Goal: Find specific page/section: Find specific page/section

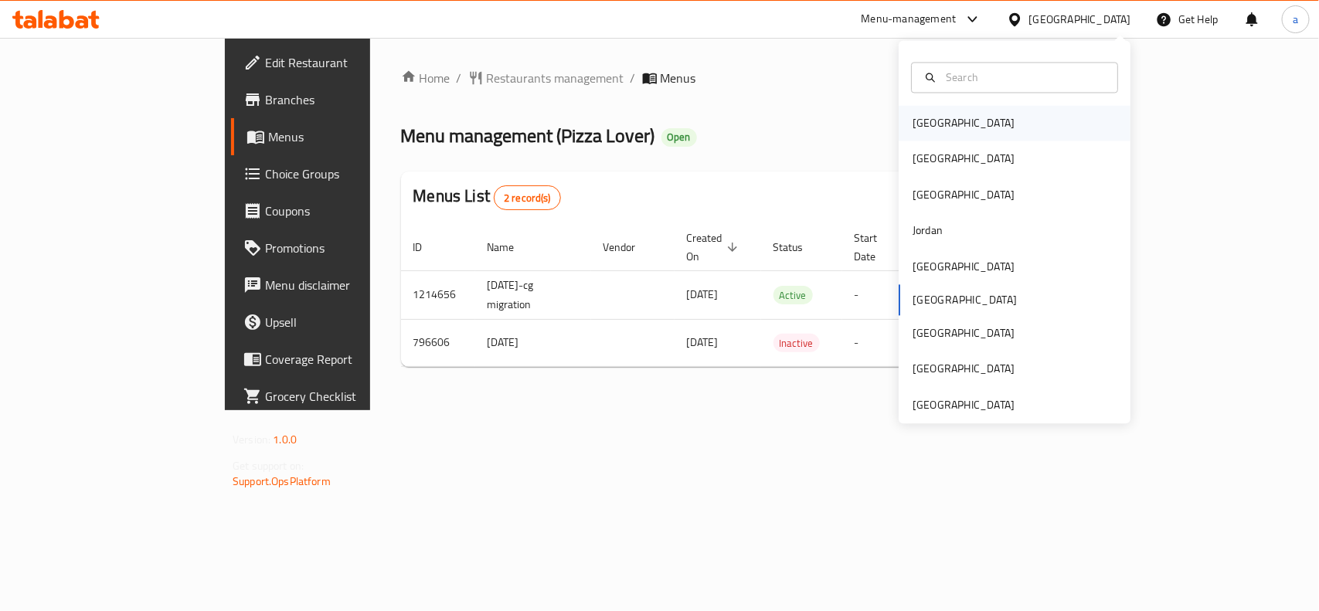
click at [960, 121] on div "[GEOGRAPHIC_DATA]" at bounding box center [1015, 124] width 232 height 36
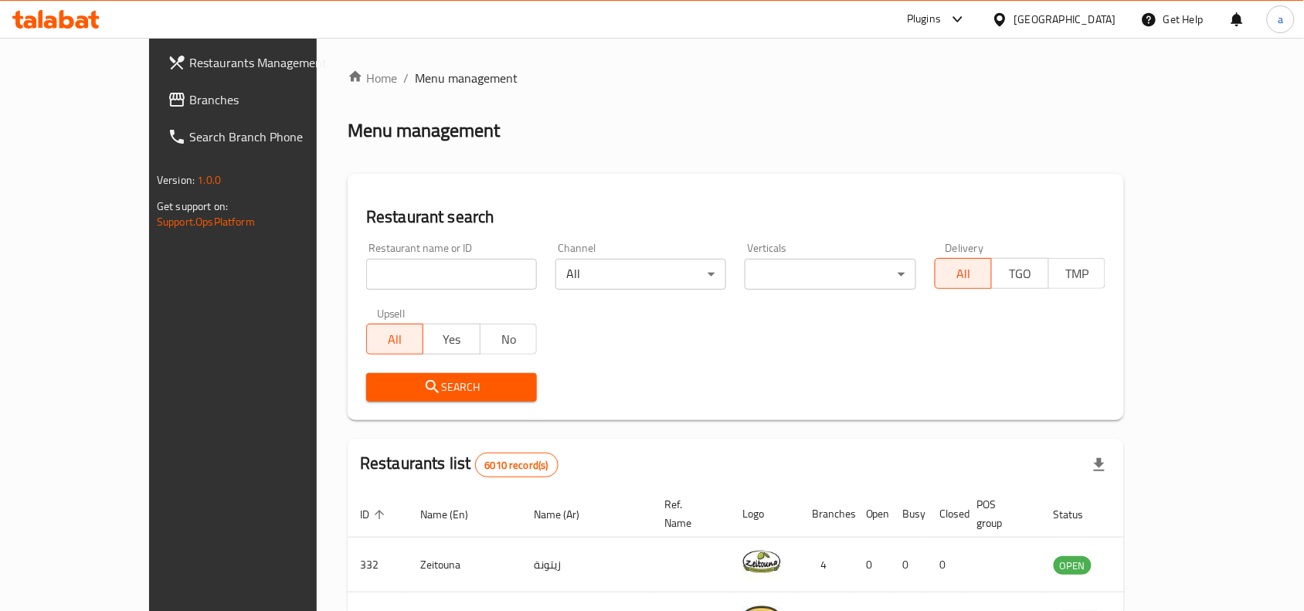
drag, startPoint x: 187, startPoint y: 89, endPoint x: 29, endPoint y: 118, distance: 161.1
click at [187, 89] on link "Branches" at bounding box center [261, 99] width 212 height 37
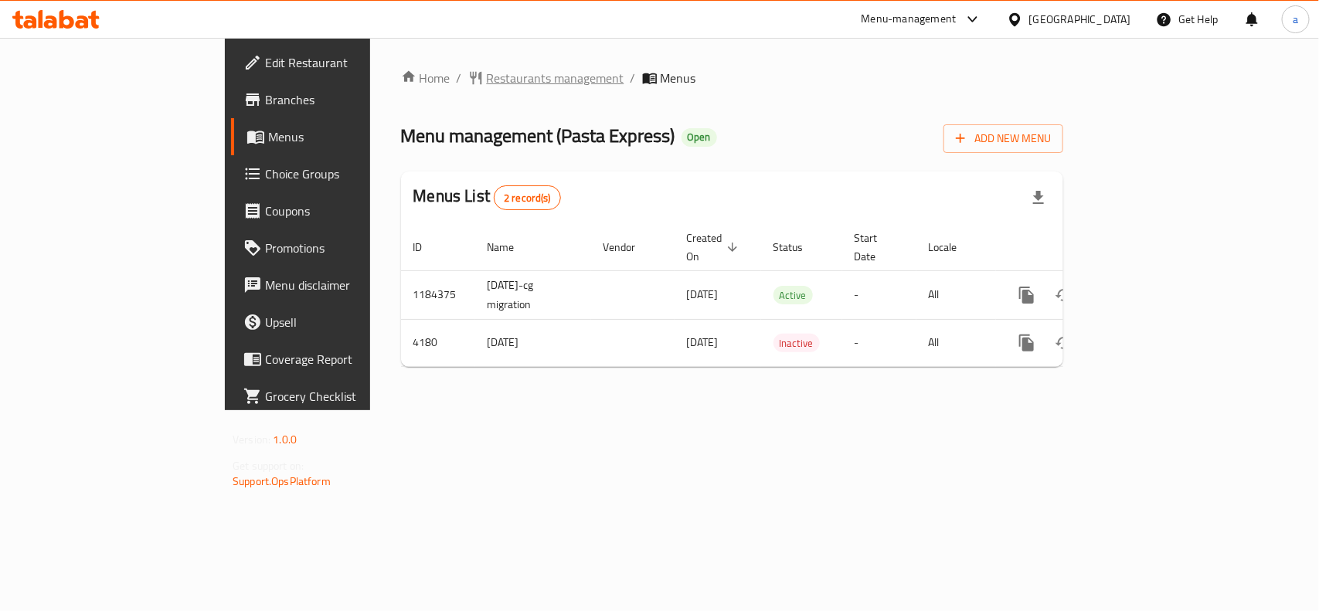
click at [487, 87] on span "Restaurants management" at bounding box center [556, 78] width 138 height 19
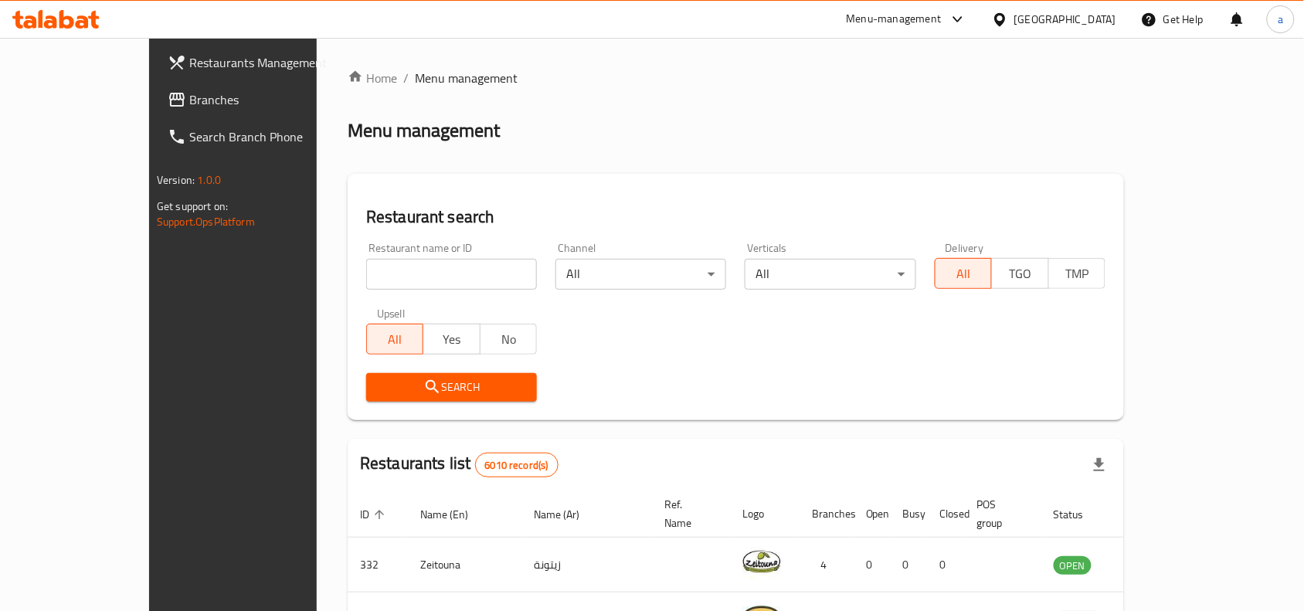
click at [379, 284] on input "search" at bounding box center [451, 274] width 171 height 31
paste input "452"
type input "452"
click button "Search" at bounding box center [451, 387] width 171 height 29
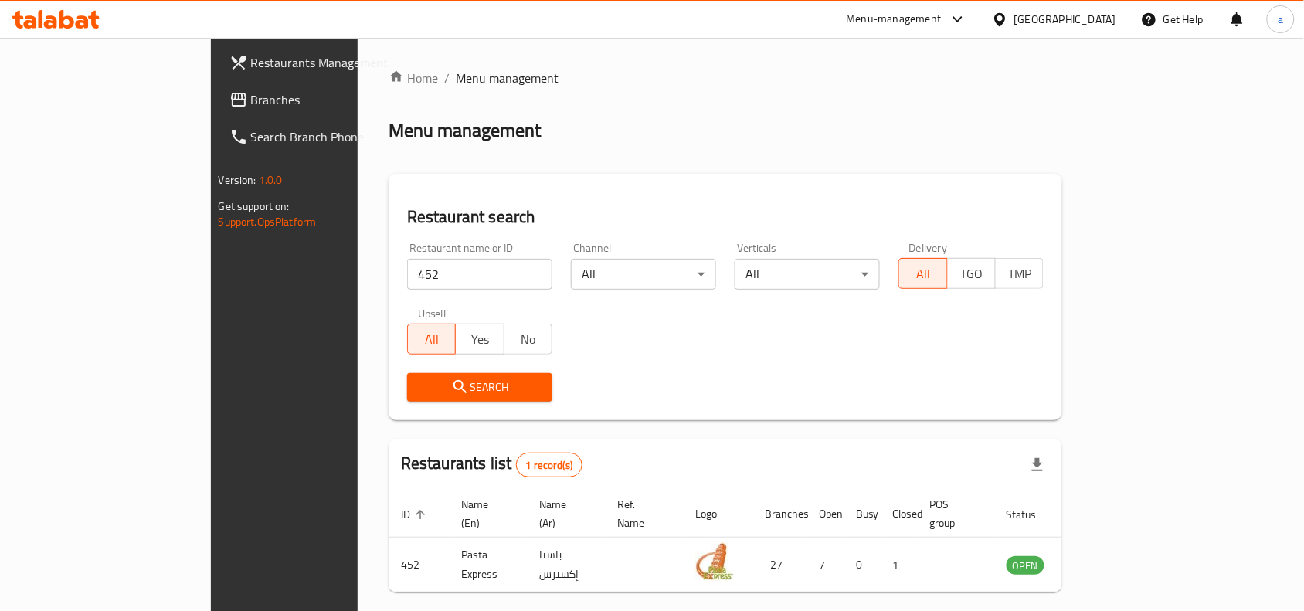
click at [1092, 24] on div "[GEOGRAPHIC_DATA]" at bounding box center [1065, 19] width 102 height 17
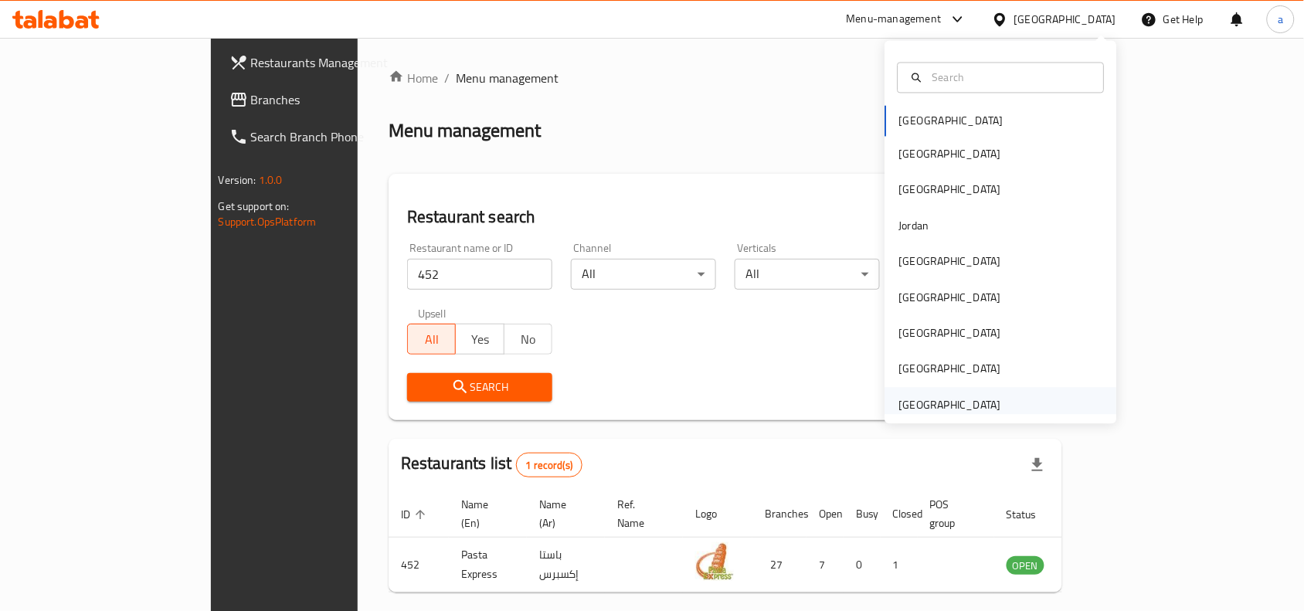
click at [960, 406] on div "[GEOGRAPHIC_DATA]" at bounding box center [950, 404] width 102 height 17
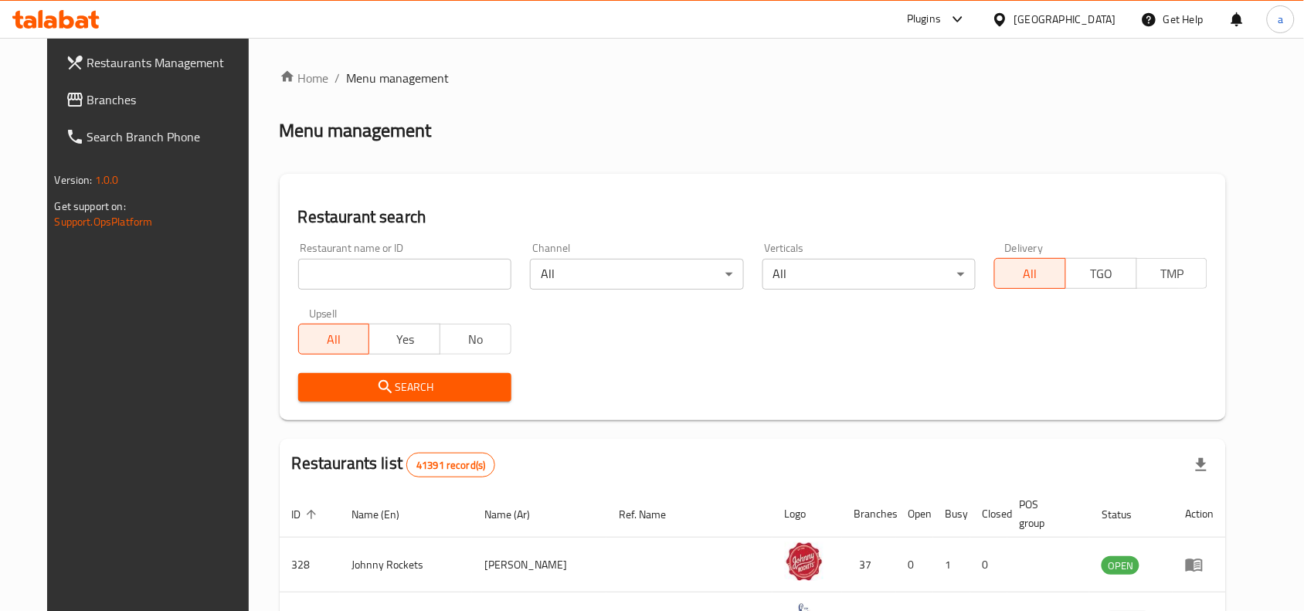
click at [118, 118] on link "Search Branch Phone" at bounding box center [159, 136] width 212 height 37
